Goal: Task Accomplishment & Management: Manage account settings

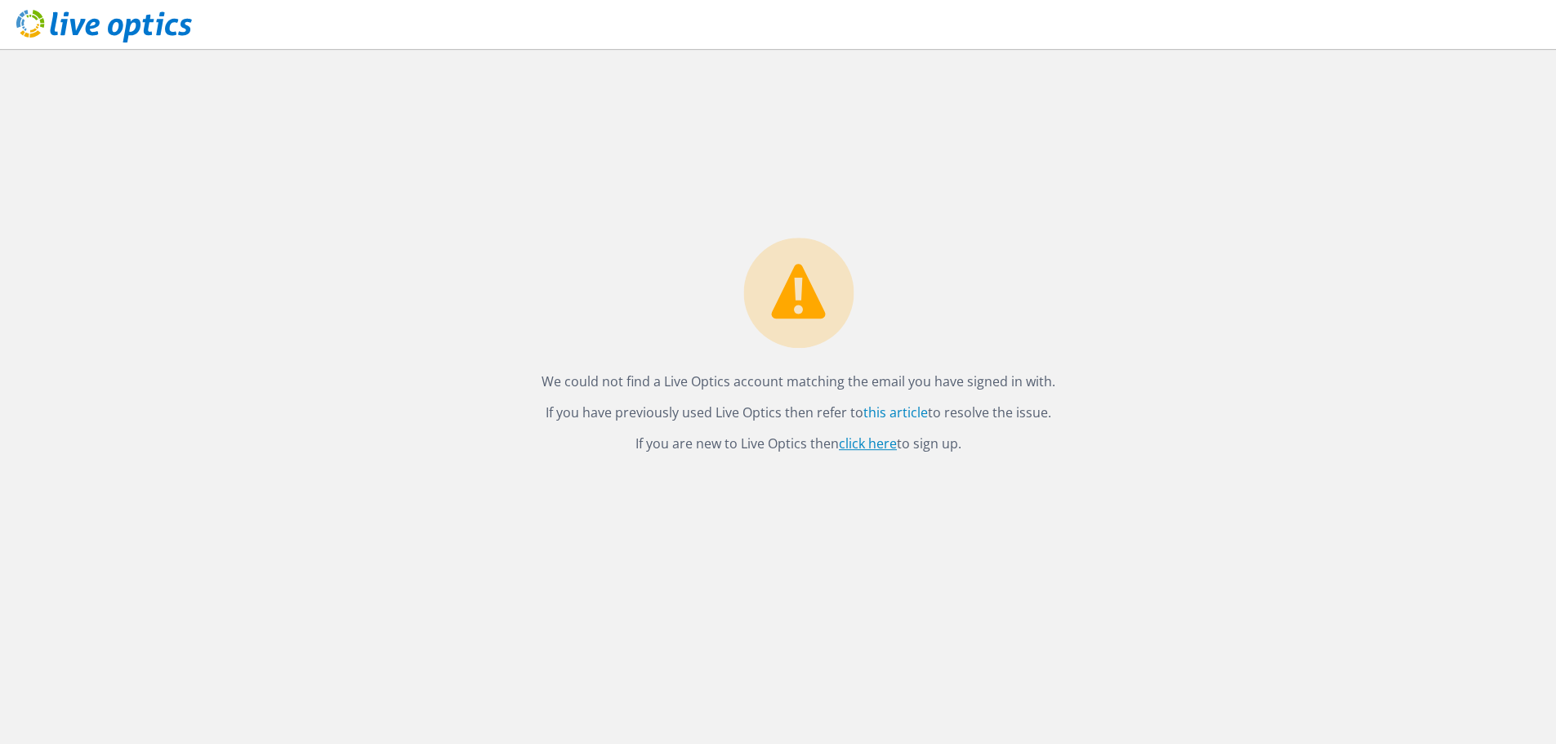
click at [879, 443] on link "click here" at bounding box center [868, 443] width 58 height 18
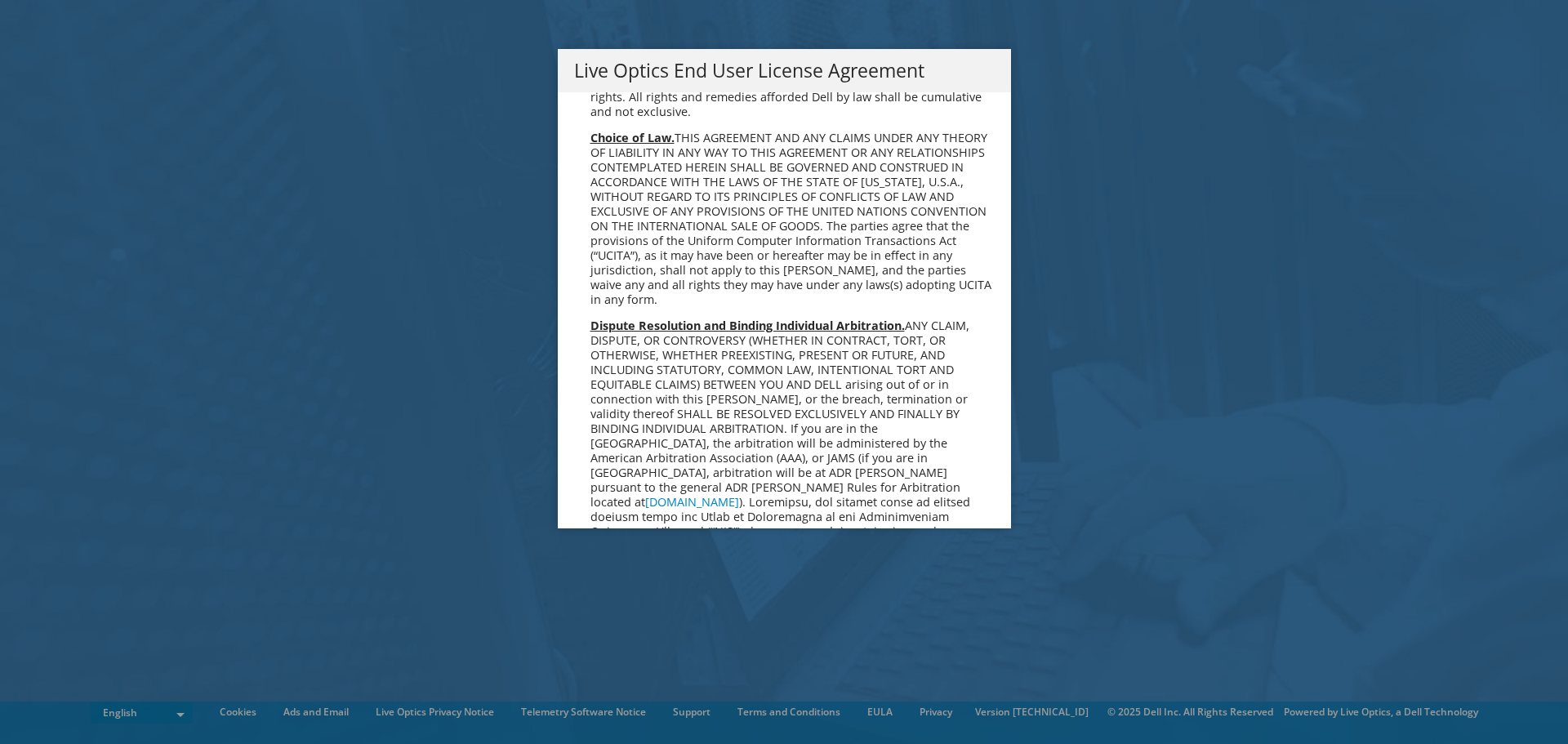
scroll to position [6175, 0]
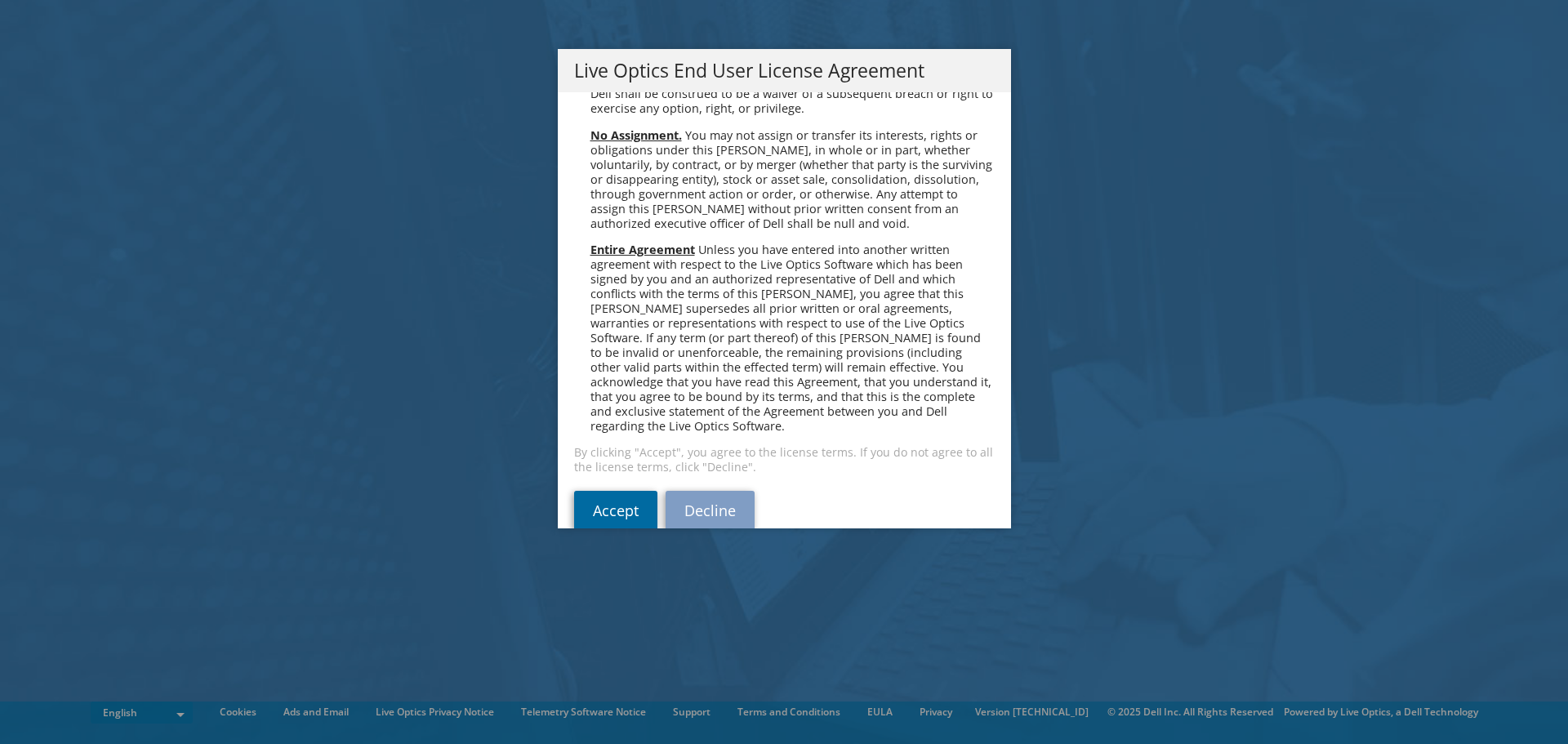
click at [625, 491] on link "Accept" at bounding box center [615, 510] width 83 height 39
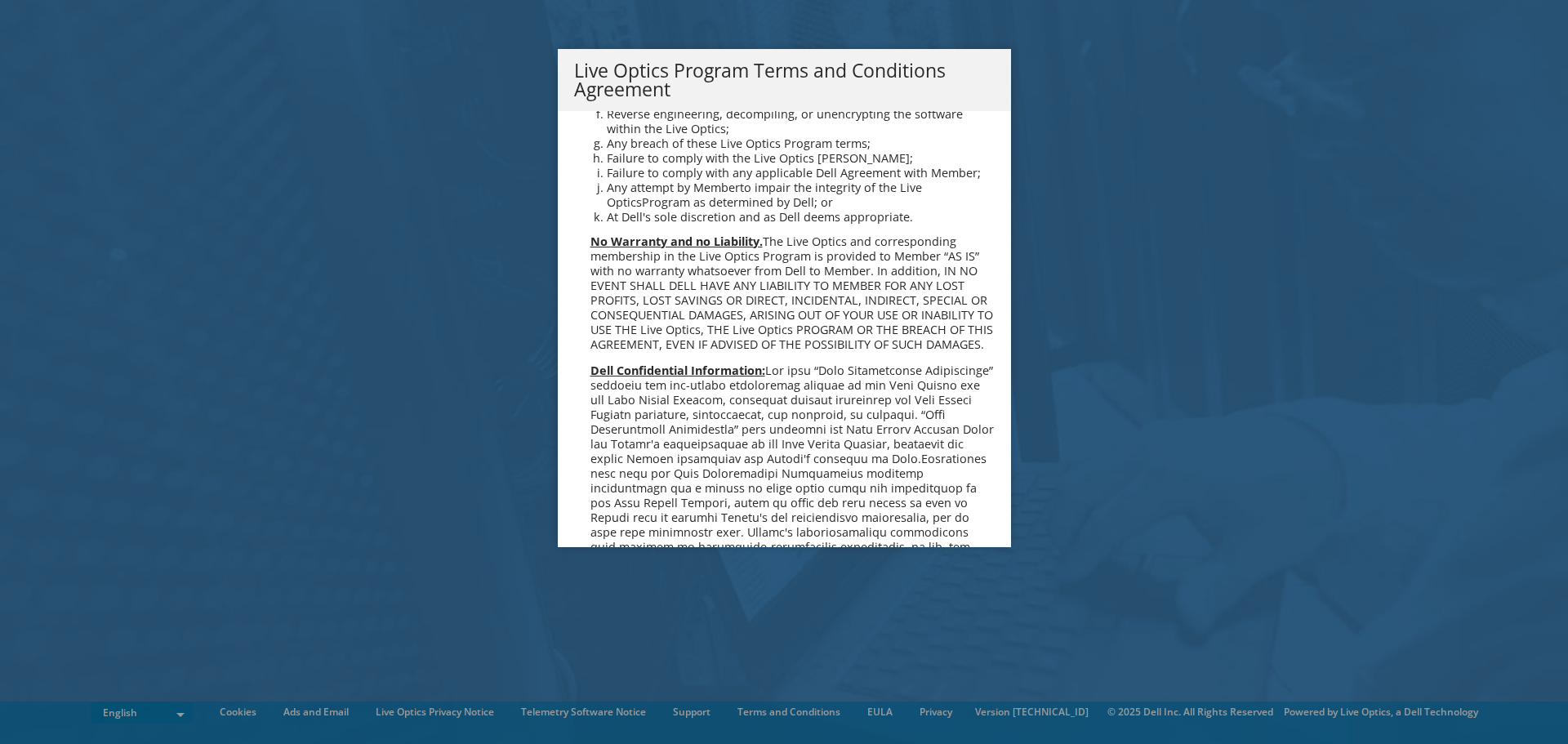
scroll to position [1169, 0]
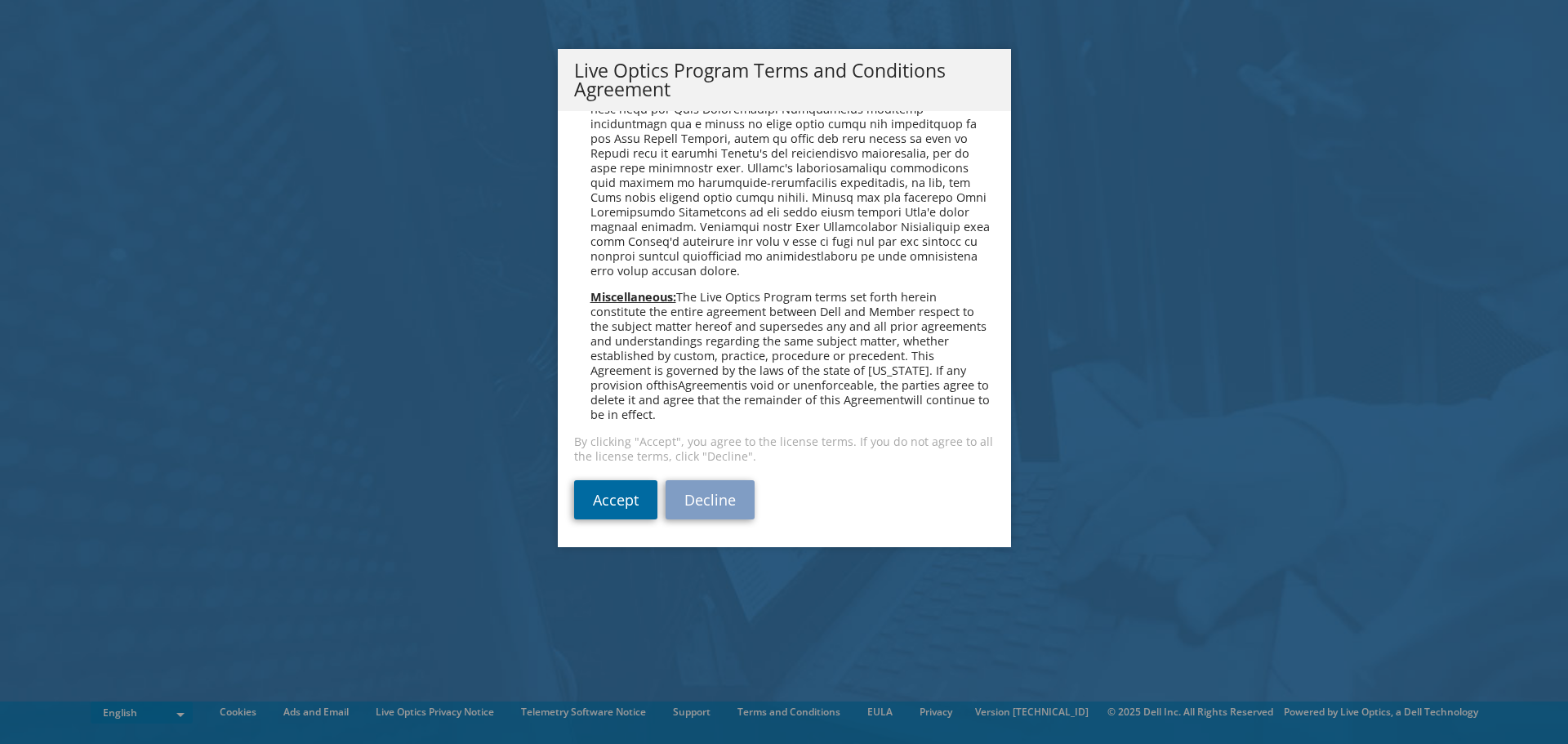
click at [621, 505] on link "Accept" at bounding box center [615, 499] width 83 height 39
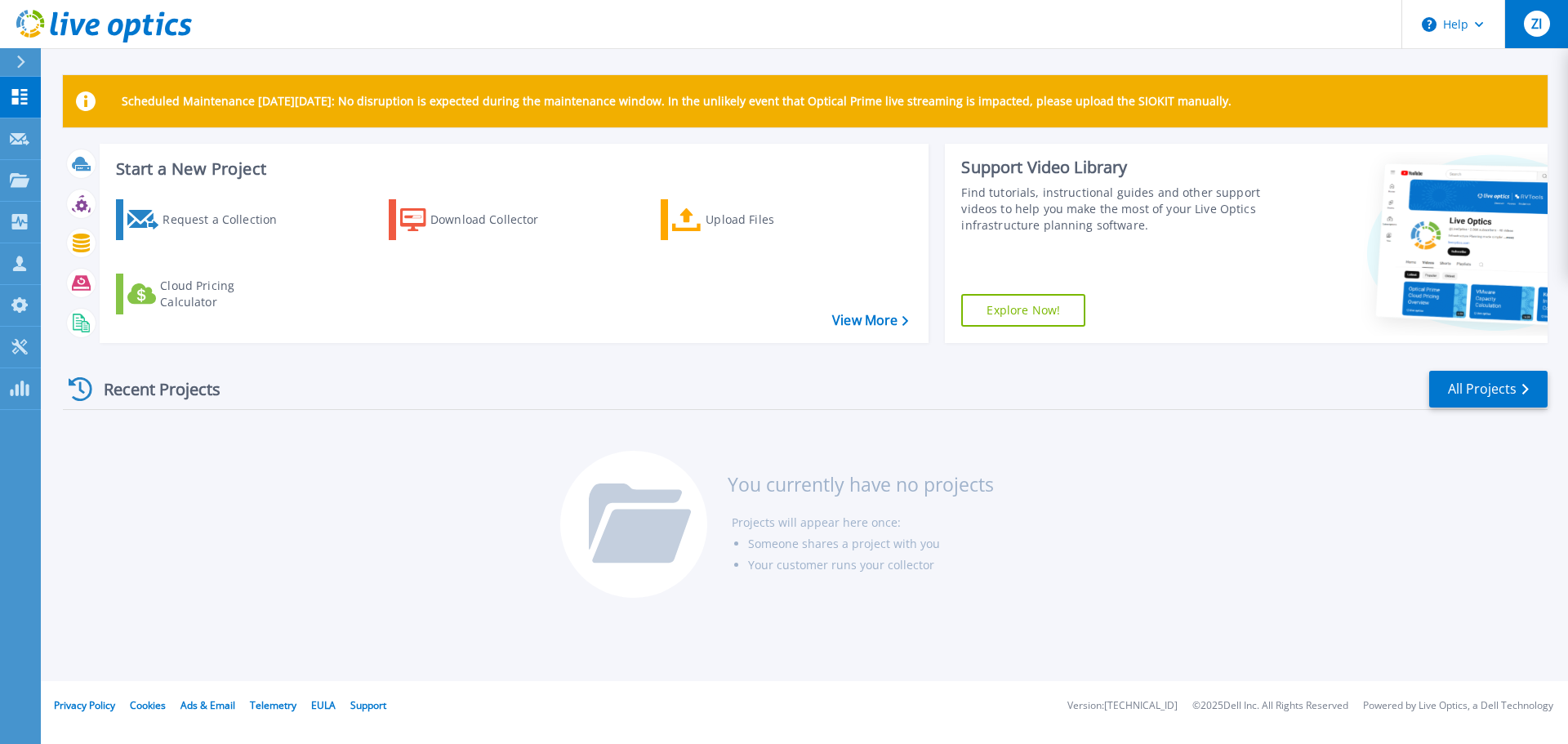
click at [1534, 25] on span "ZI" at bounding box center [1536, 23] width 11 height 13
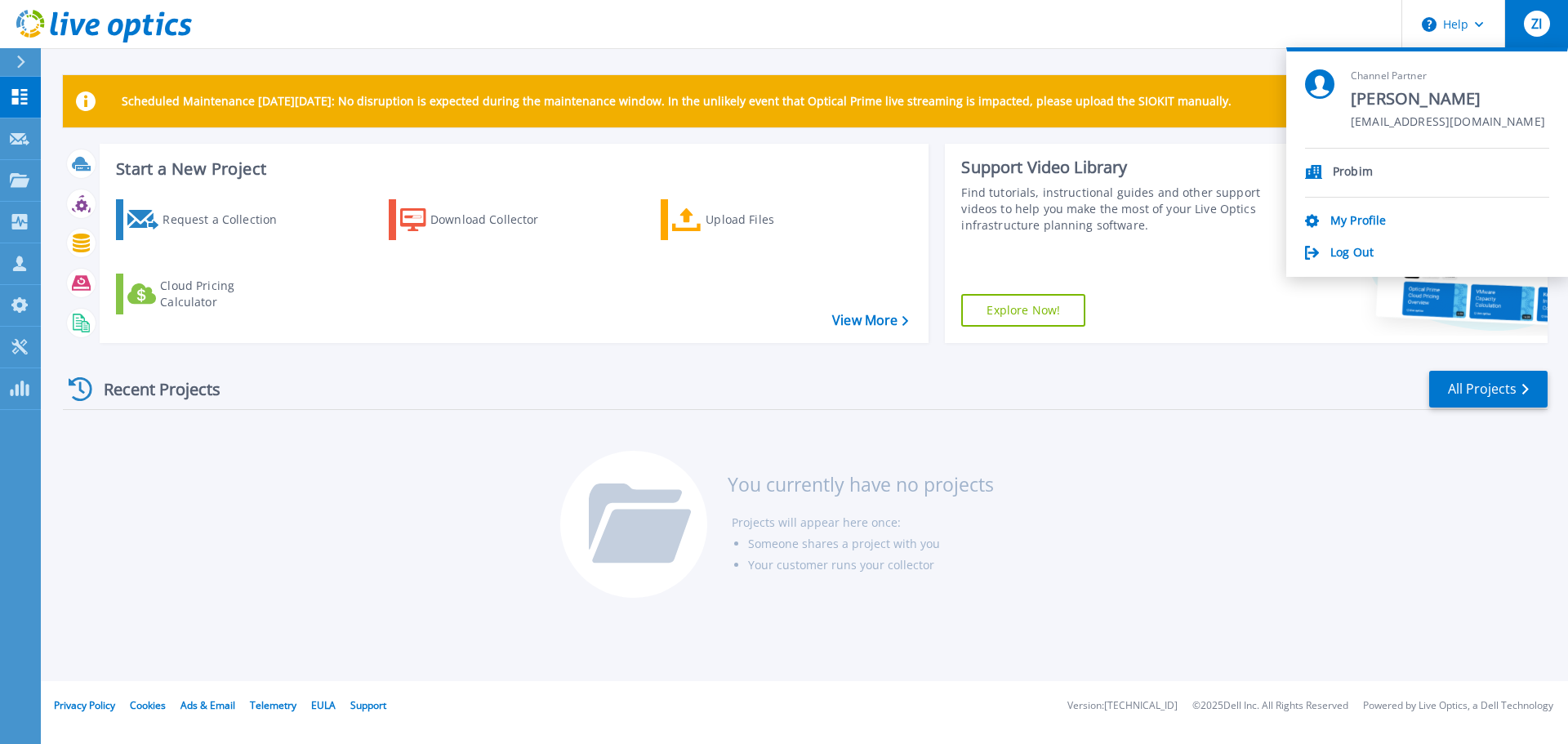
click at [1333, 584] on div "Recent Projects All Projects You currently have no projects Projects will appea…" at bounding box center [805, 485] width 1485 height 258
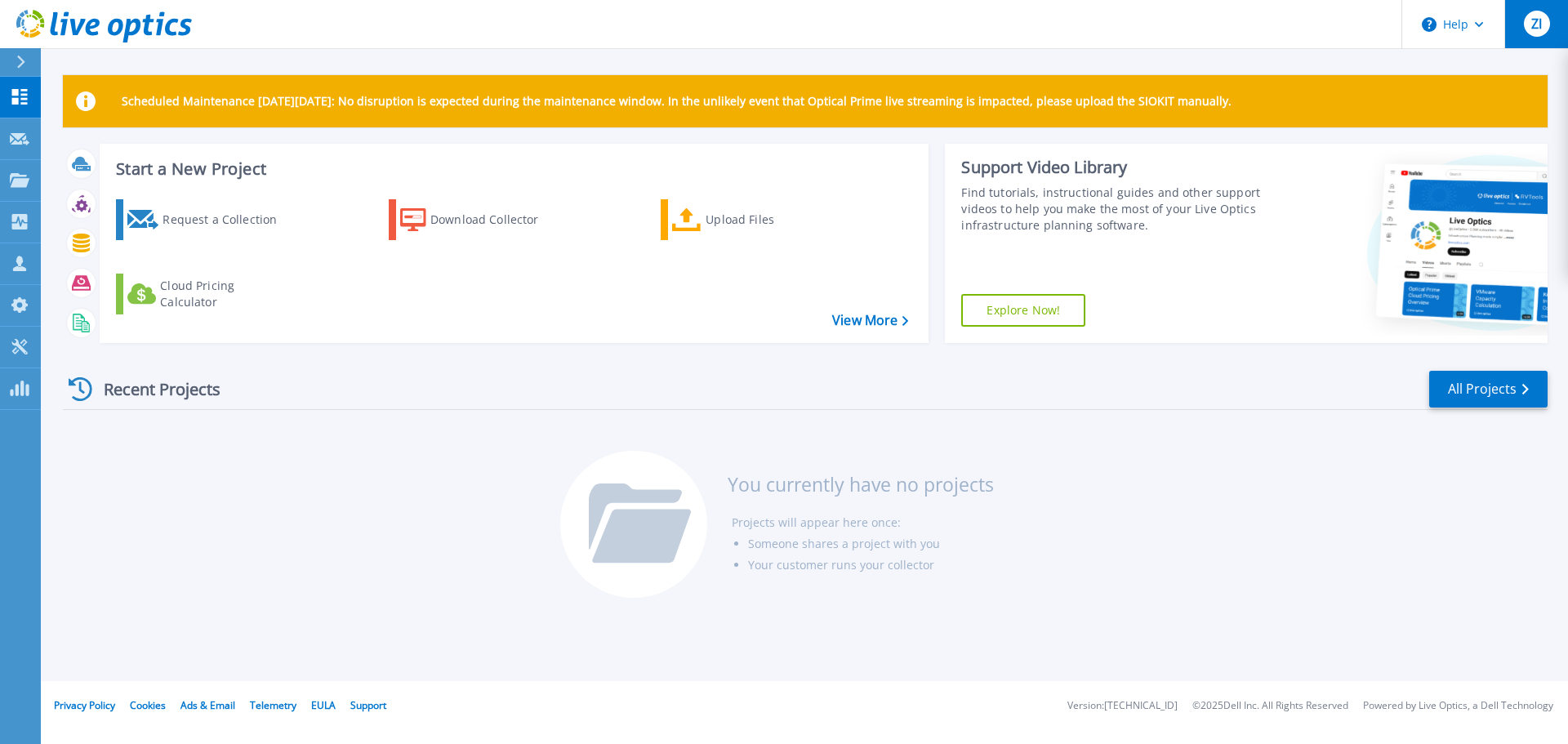
click at [1537, 33] on div "ZI" at bounding box center [1537, 24] width 26 height 26
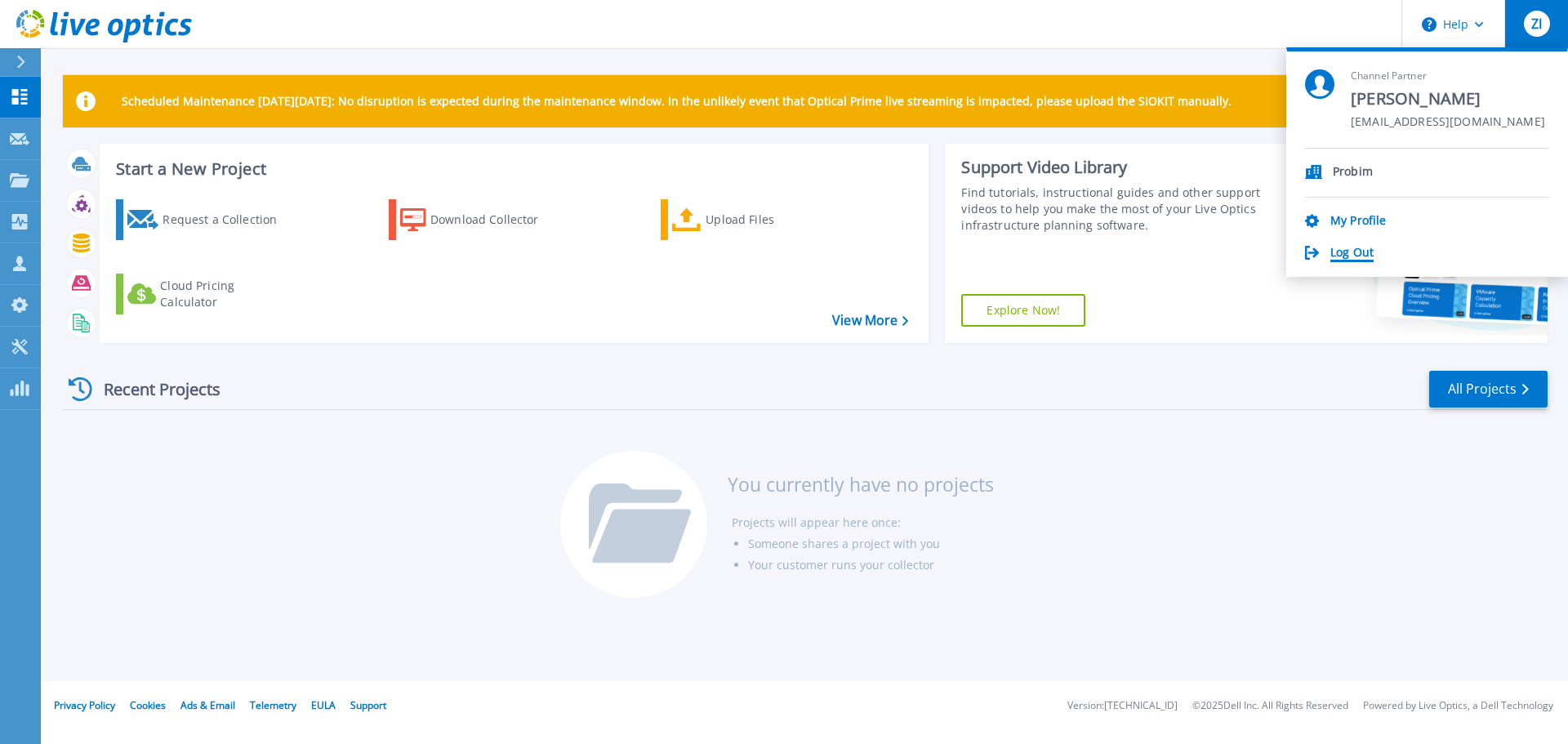
click at [1363, 257] on link "Log Out" at bounding box center [1351, 254] width 43 height 16
